Goal: Navigation & Orientation: Find specific page/section

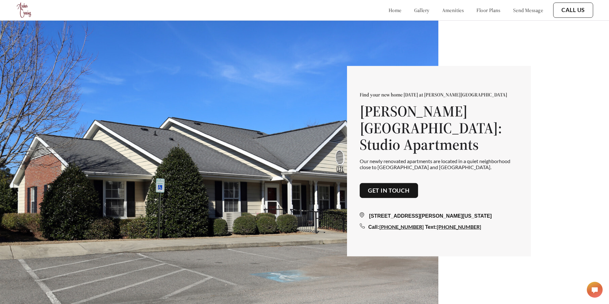
click at [524, 10] on link "send message" at bounding box center [528, 10] width 30 height 6
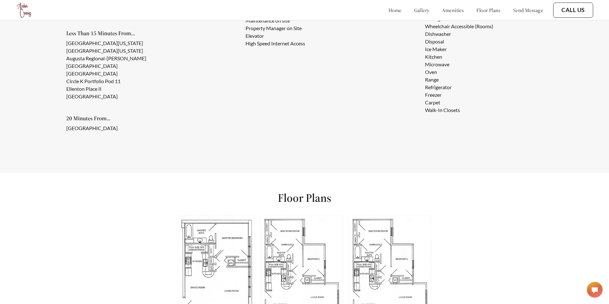
scroll to position [886, 0]
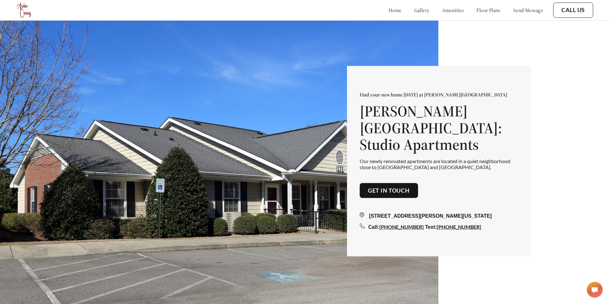
click at [414, 11] on link "gallery" at bounding box center [421, 10] width 15 height 6
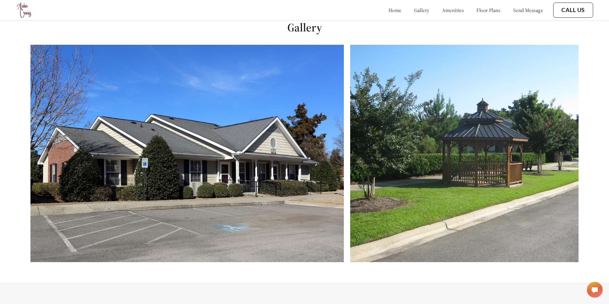
click at [448, 11] on link "amenities" at bounding box center [453, 10] width 22 height 6
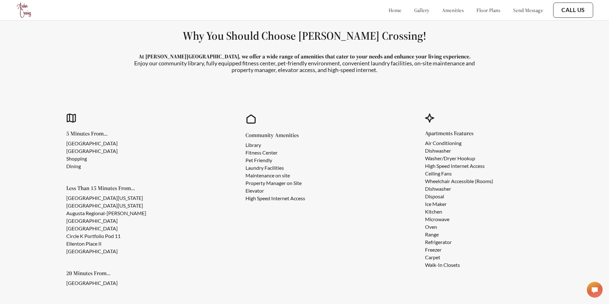
click at [480, 10] on link "floor plans" at bounding box center [488, 10] width 24 height 6
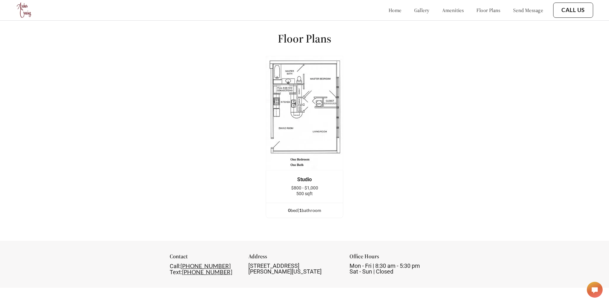
scroll to position [906, 0]
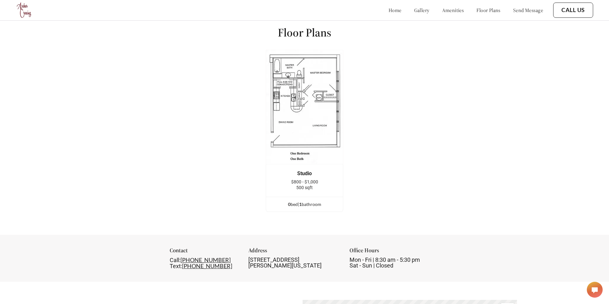
click at [442, 10] on link "amenities" at bounding box center [453, 10] width 22 height 6
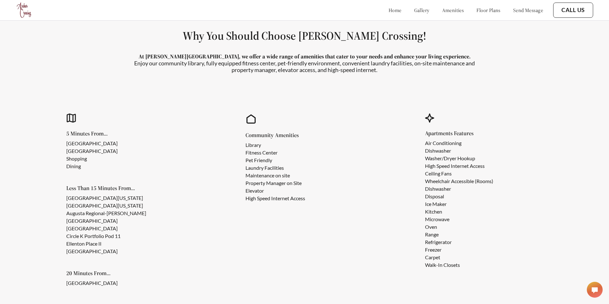
click at [485, 11] on link "floor plans" at bounding box center [488, 10] width 24 height 6
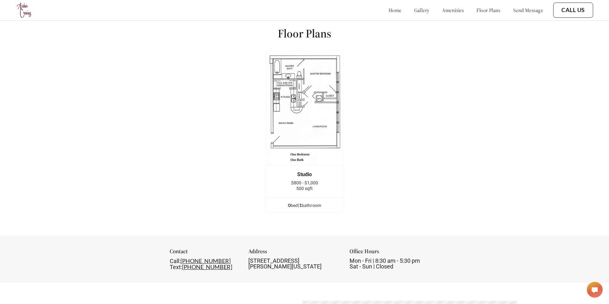
scroll to position [906, 0]
click at [517, 11] on link "send message" at bounding box center [528, 10] width 30 height 6
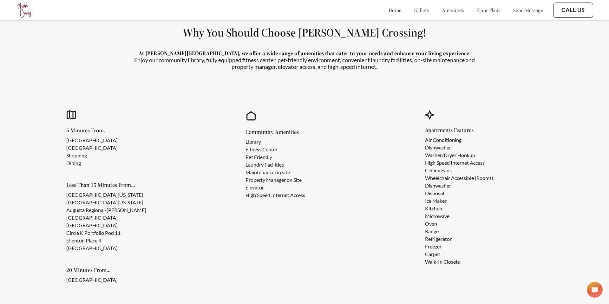
scroll to position [586, 0]
